Goal: Transaction & Acquisition: Subscribe to service/newsletter

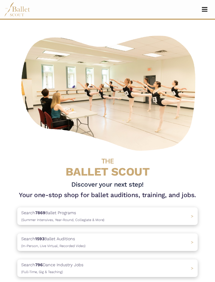
click at [204, 11] on span "Toggle navigation" at bounding box center [205, 11] width 6 height 1
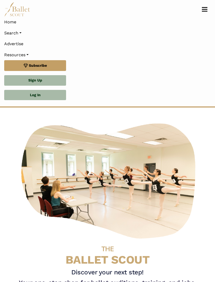
click at [56, 62] on link "Subscribe" at bounding box center [35, 65] width 62 height 11
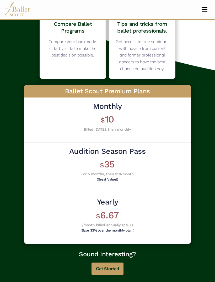
scroll to position [132, 0]
click at [111, 160] on h1 "$ 35" at bounding box center [107, 164] width 76 height 12
click at [113, 178] on h6 "(Great Value!)" at bounding box center [108, 179] width 74 height 3
click at [117, 153] on h2 "Audition Season Pass" at bounding box center [107, 151] width 76 height 10
click at [112, 162] on h1 "$ 35" at bounding box center [107, 164] width 76 height 12
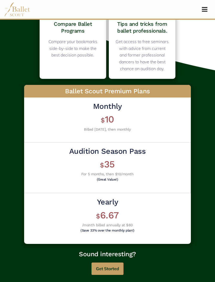
click at [112, 268] on button "Get Started" at bounding box center [108, 268] width 32 height 12
